Goal: Transaction & Acquisition: Purchase product/service

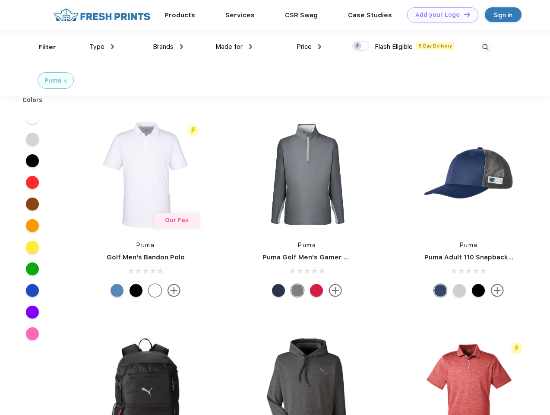
click at [440, 15] on link "Add your Logo Design Tool" at bounding box center [442, 14] width 71 height 15
click at [0, 0] on div "Design Tool" at bounding box center [0, 0] width 0 height 0
click at [464, 14] on link "Add your Logo Design Tool" at bounding box center [442, 14] width 71 height 15
click at [41, 47] on div "Filter" at bounding box center [47, 47] width 18 height 10
click at [102, 47] on span "Type" at bounding box center [96, 47] width 15 height 8
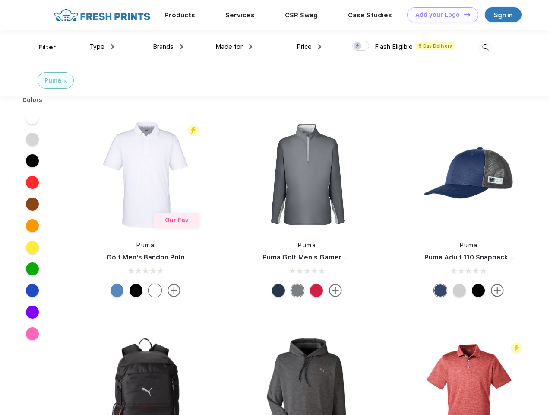
click at [168, 47] on span "Brands" at bounding box center [163, 47] width 21 height 8
click at [234, 47] on span "Made for" at bounding box center [229, 47] width 27 height 8
click at [309, 47] on span "Price" at bounding box center [304, 47] width 15 height 8
click at [361, 46] on div at bounding box center [361, 46] width 17 height 10
click at [358, 46] on input "checkbox" at bounding box center [356, 44] width 6 height 6
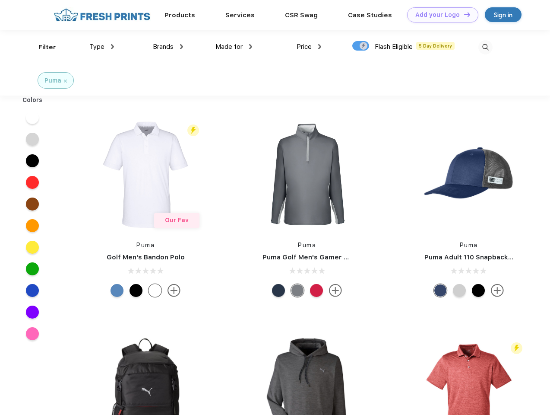
click at [486, 47] on img at bounding box center [486, 47] width 14 height 14
